Goal: Task Accomplishment & Management: Manage account settings

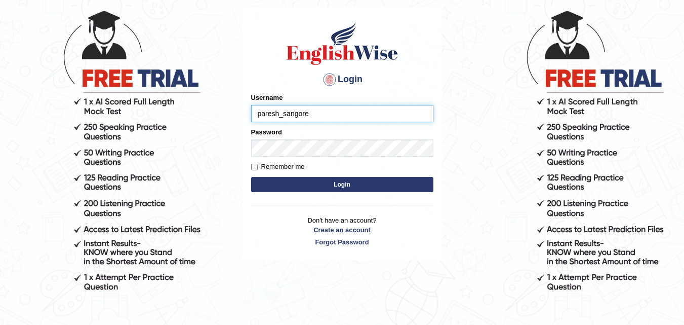
type input "paresh_sangore"
click at [251, 177] on button "Login" at bounding box center [342, 184] width 182 height 15
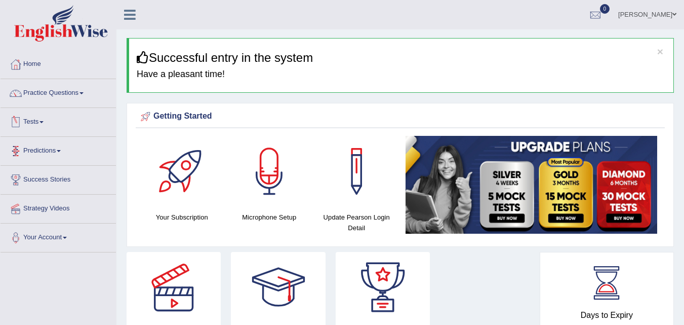
click at [44, 121] on span at bounding box center [41, 122] width 4 height 2
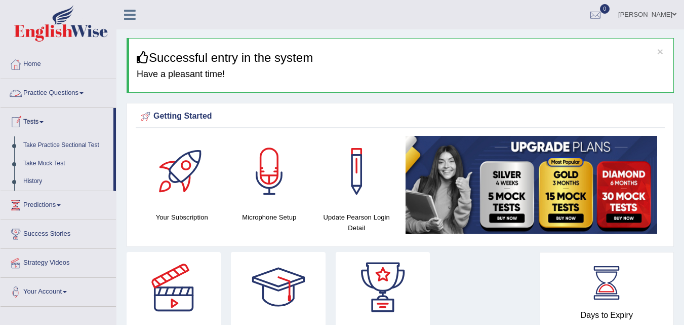
click at [83, 93] on span at bounding box center [82, 93] width 4 height 2
